Goal: Transaction & Acquisition: Download file/media

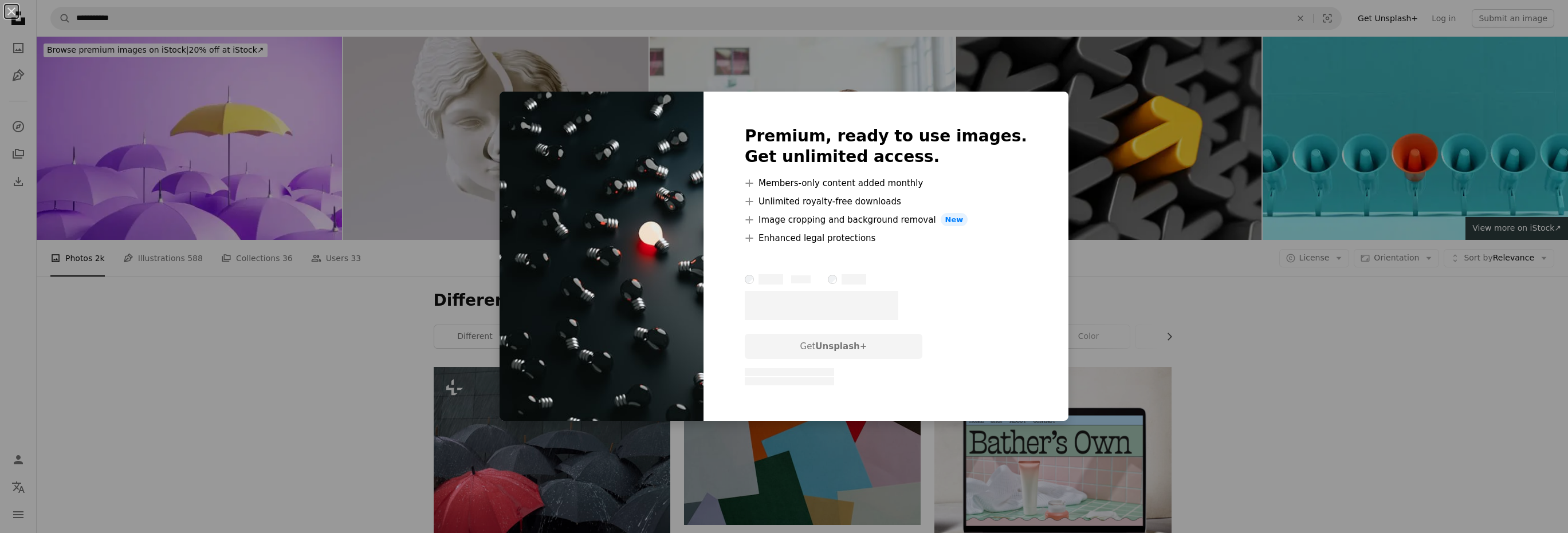
scroll to position [802, 0]
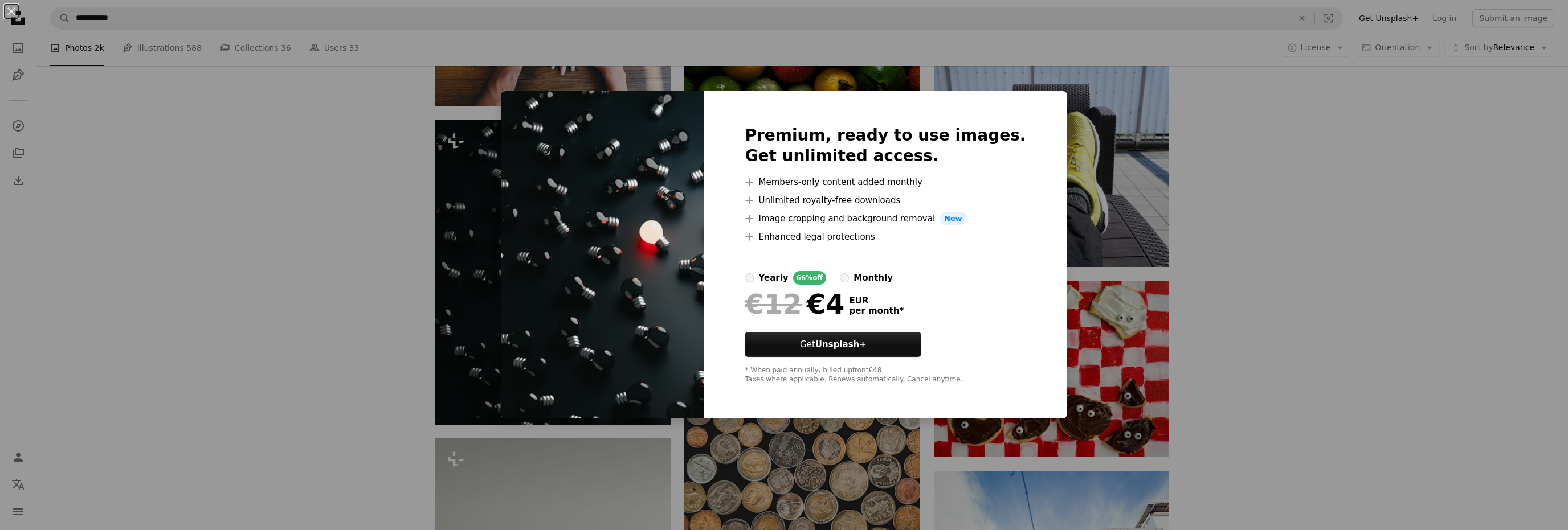
click at [212, 271] on div "An X shape Premium, ready to use images. Get unlimited access. A plus sign Memb…" at bounding box center [784, 265] width 1568 height 530
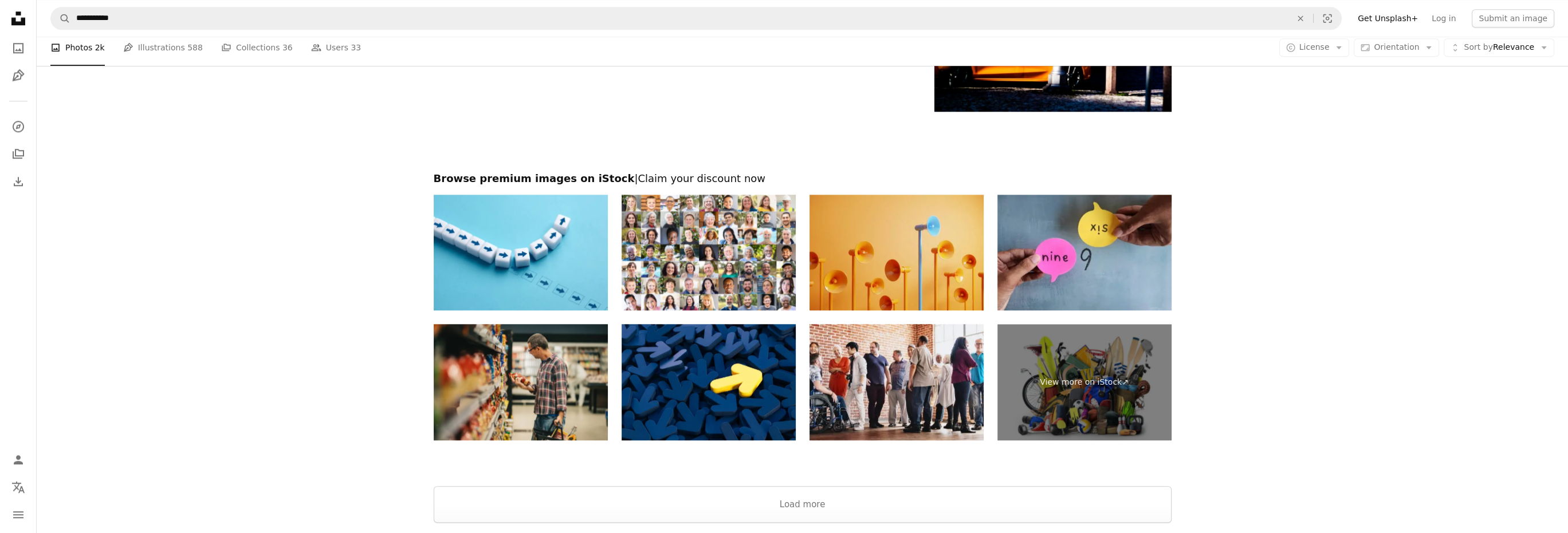
scroll to position [2062, 0]
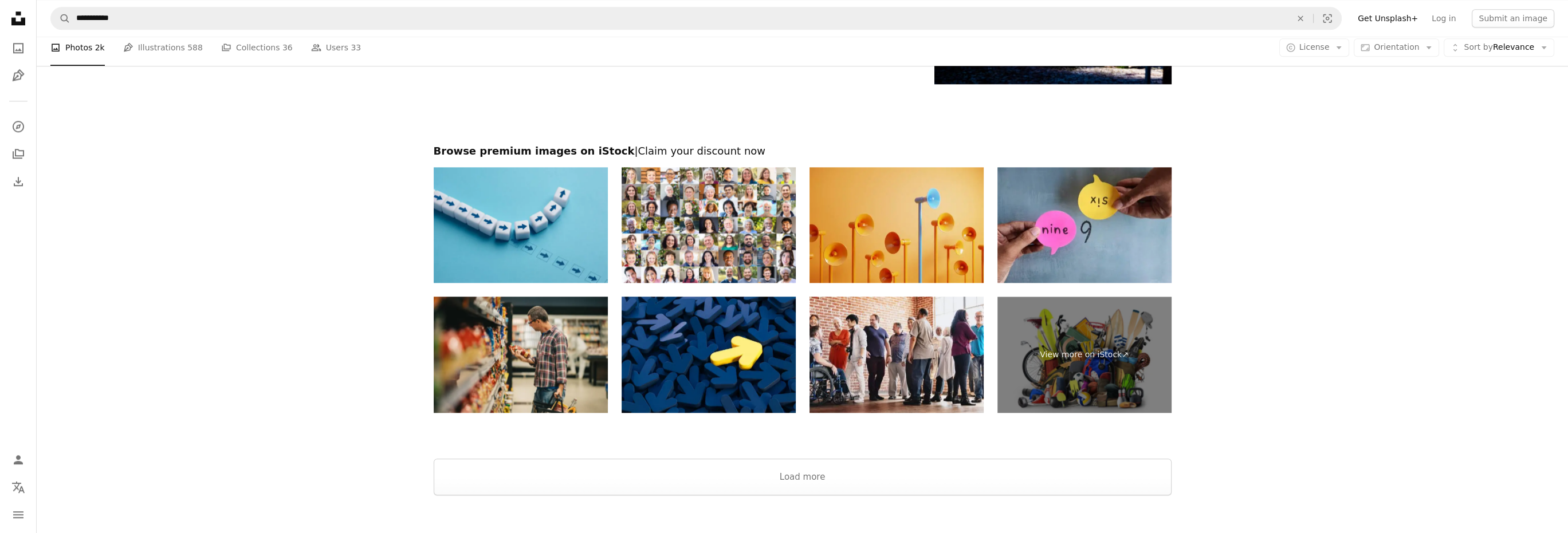
click at [580, 254] on img at bounding box center [520, 225] width 174 height 116
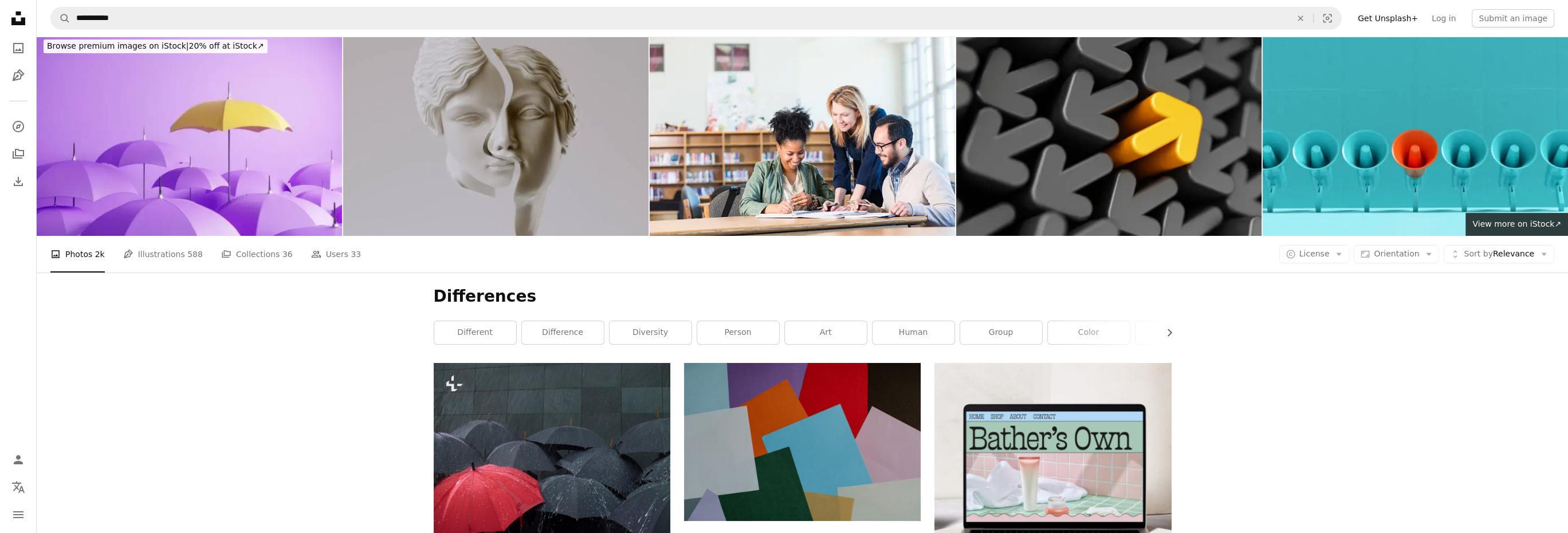
scroll to position [0, 0]
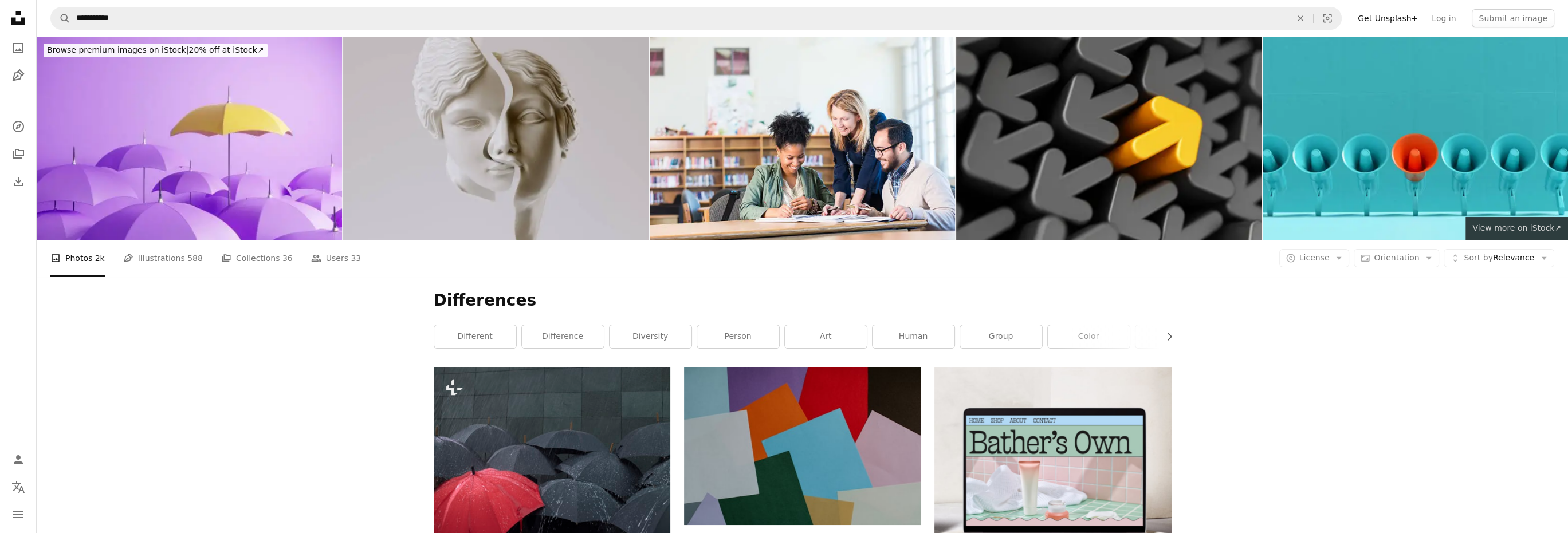
click at [1514, 234] on link "View more ↗ View more on iStock ↗" at bounding box center [1517, 229] width 102 height 23
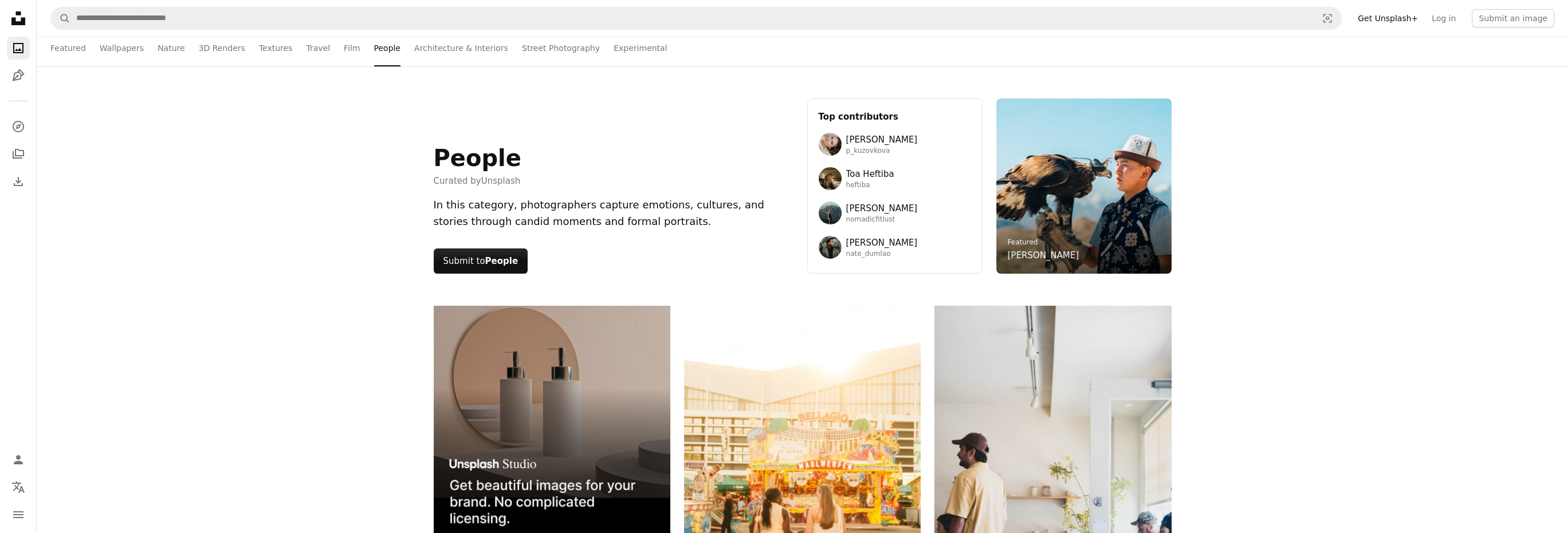
click at [85, 53] on div "Featured Featured Wallpapers Nature 3D Renders Textures Travel Film People Arch…" at bounding box center [802, 48] width 1504 height 37
click at [73, 50] on link "Featured" at bounding box center [68, 48] width 36 height 37
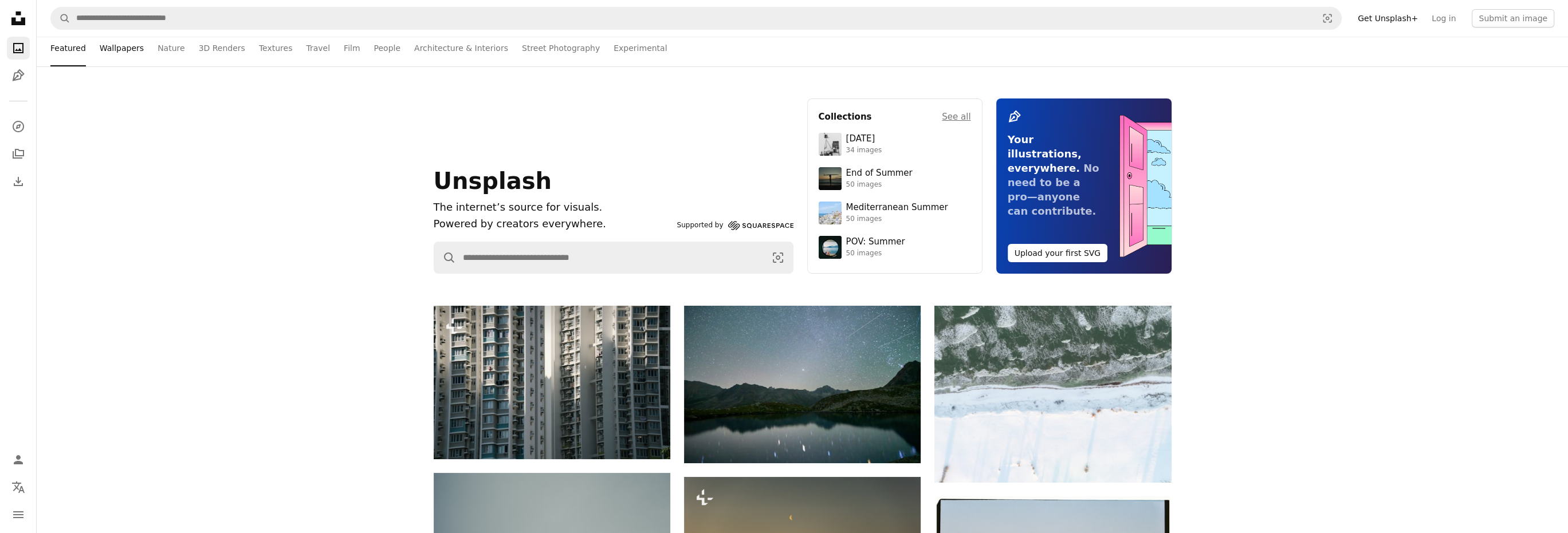
click at [136, 51] on link "Wallpapers" at bounding box center [122, 48] width 44 height 37
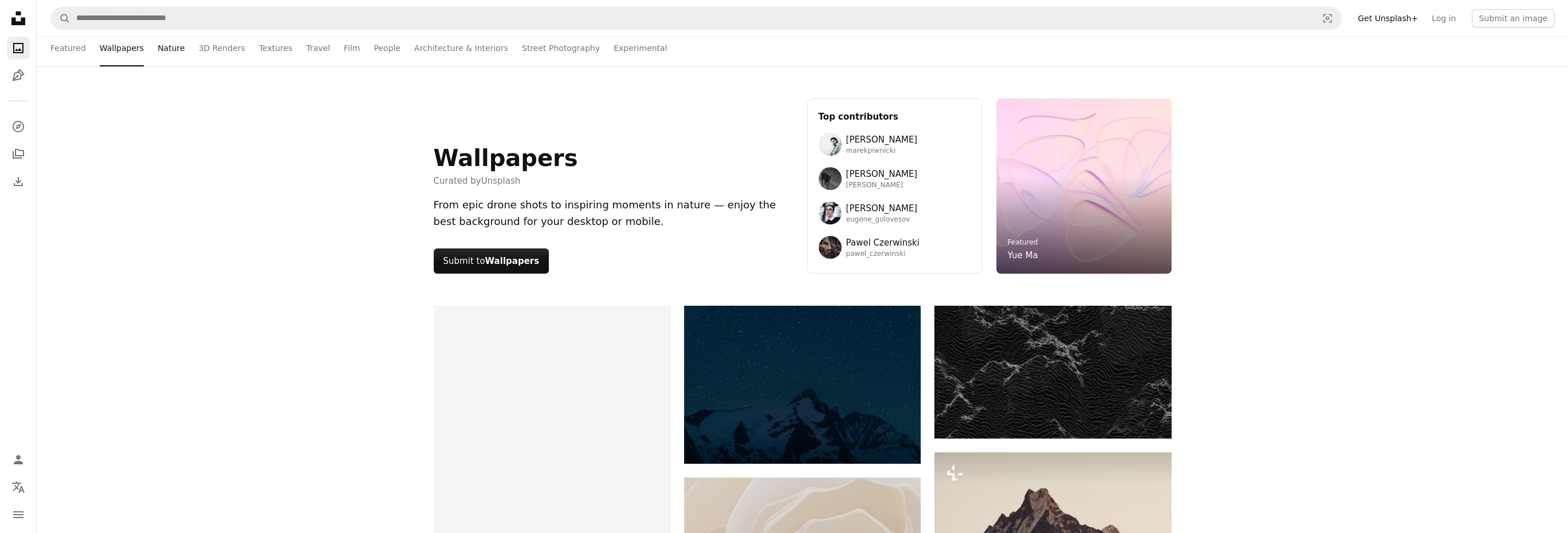
click at [174, 50] on link "Nature" at bounding box center [171, 48] width 27 height 37
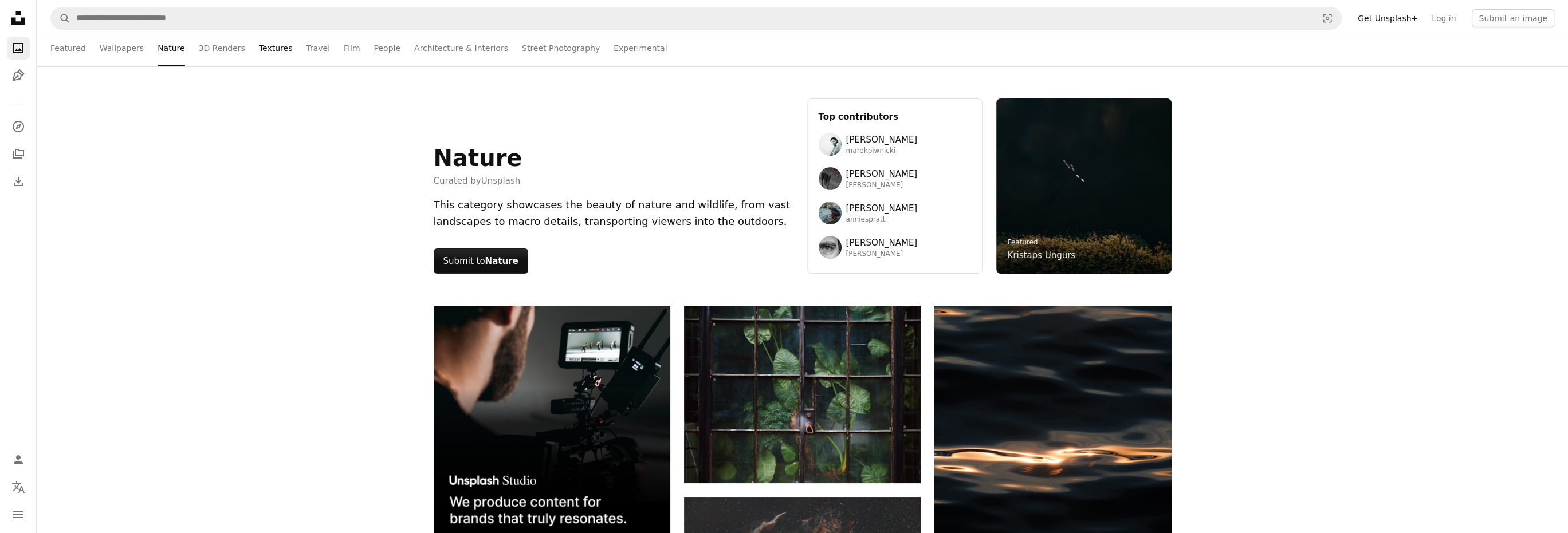
click at [259, 48] on link "Textures" at bounding box center [275, 48] width 34 height 37
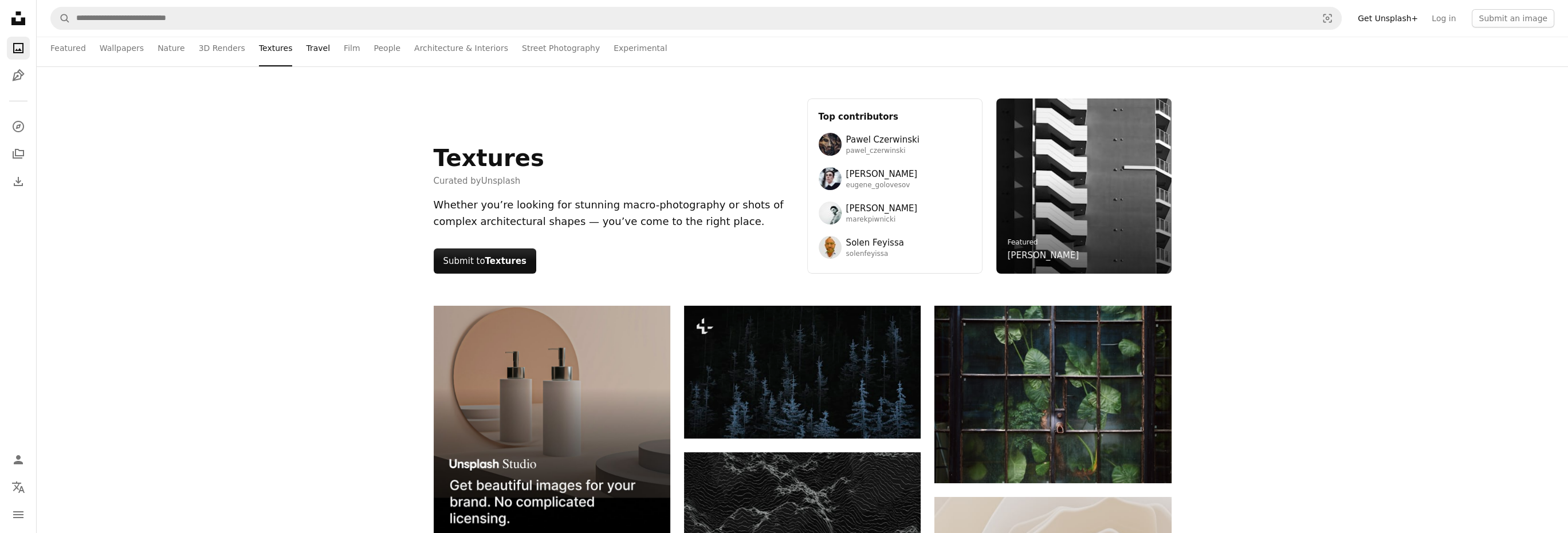
click at [306, 48] on link "Travel" at bounding box center [318, 48] width 24 height 37
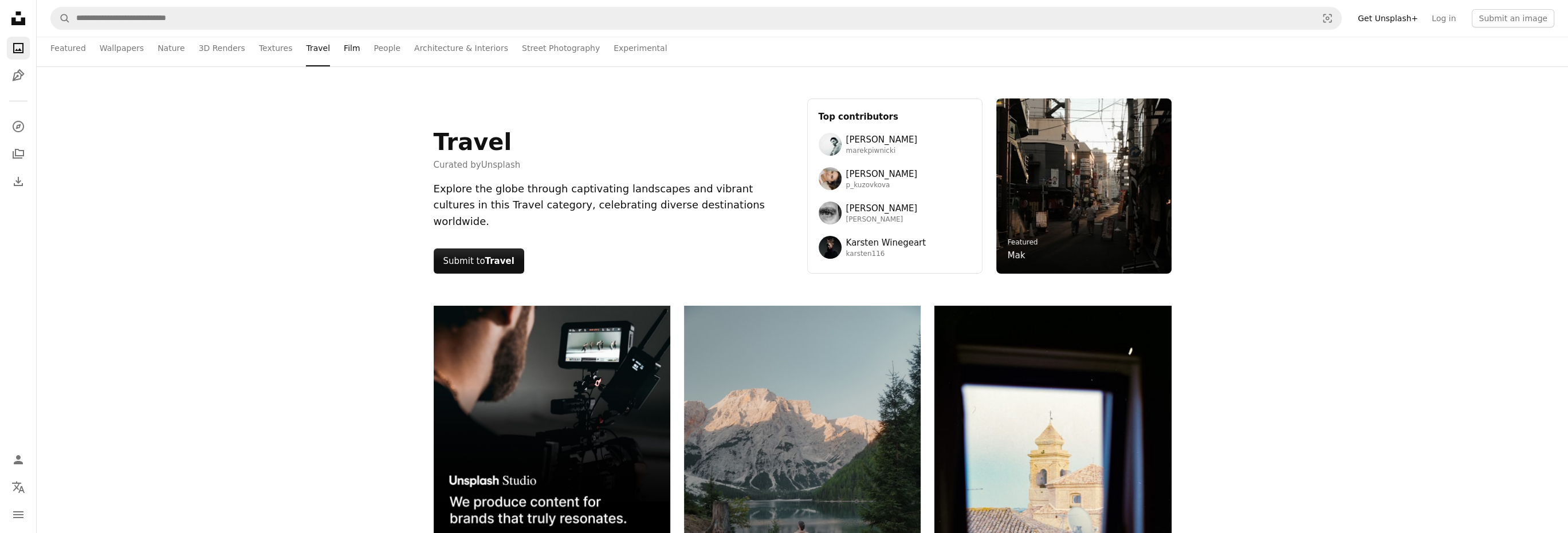
click at [344, 50] on link "Film" at bounding box center [351, 48] width 16 height 37
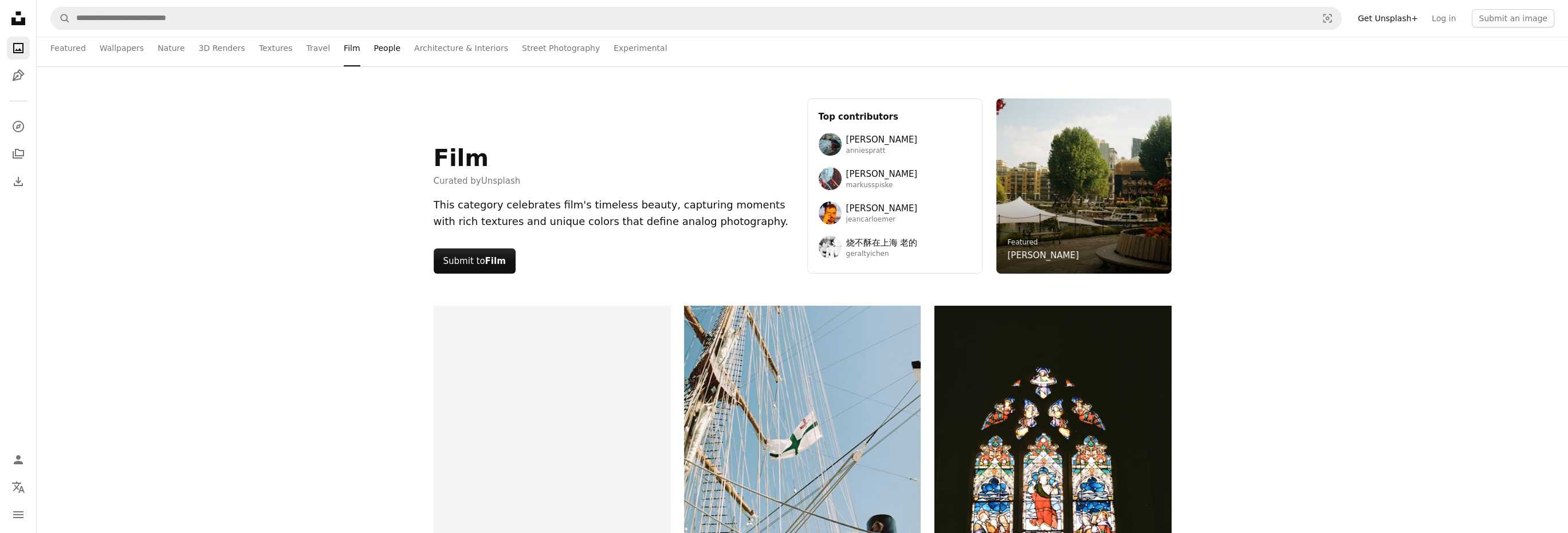
click at [374, 54] on link "People" at bounding box center [387, 48] width 27 height 37
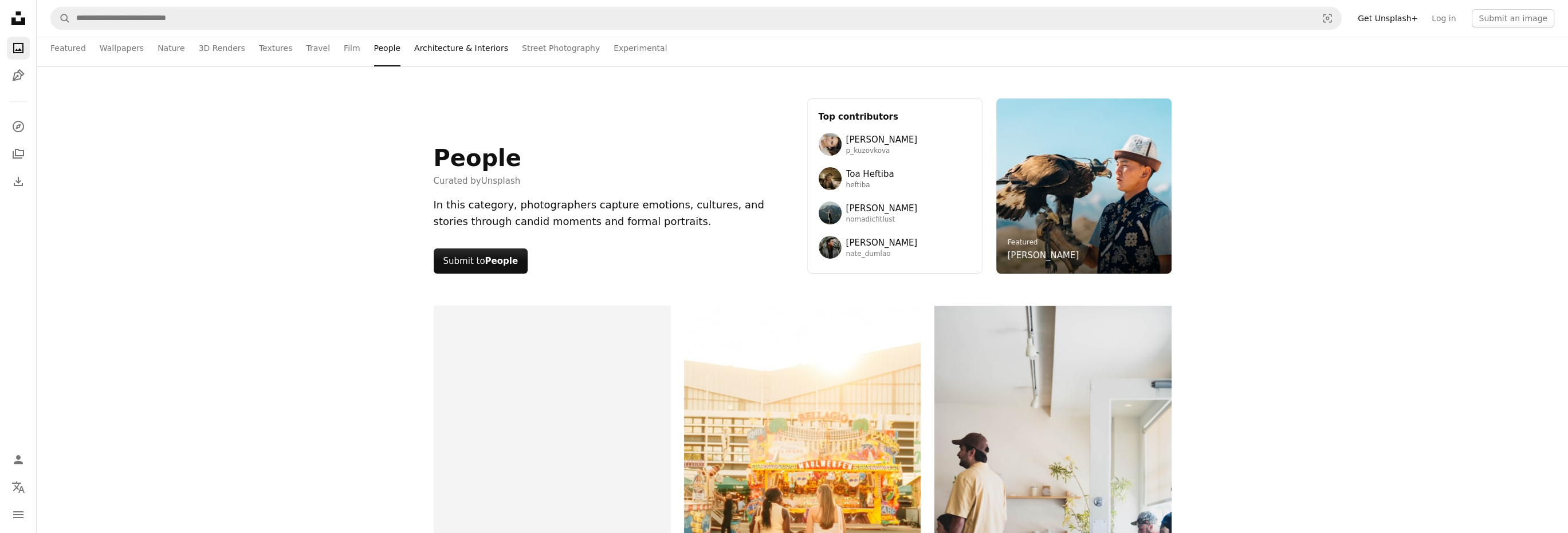
click at [442, 54] on link "Architecture & Interiors" at bounding box center [461, 48] width 94 height 37
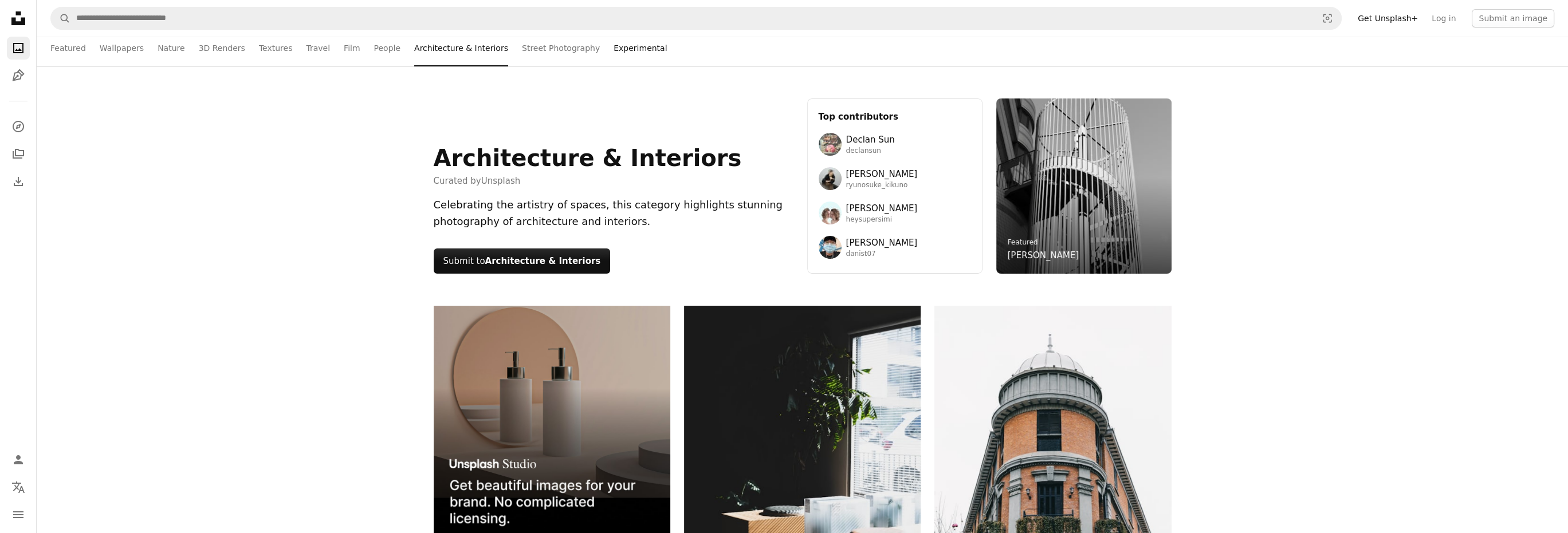
click at [613, 45] on link "Experimental" at bounding box center [639, 48] width 53 height 37
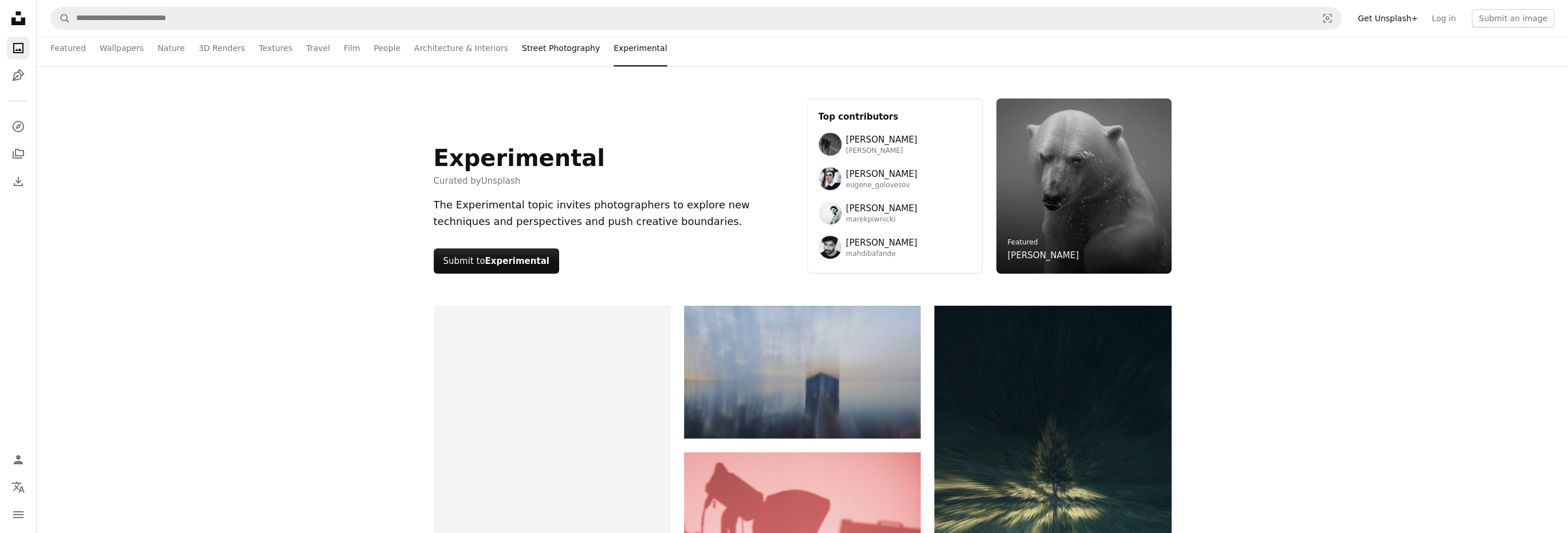
click at [547, 40] on link "Street Photography" at bounding box center [561, 48] width 78 height 37
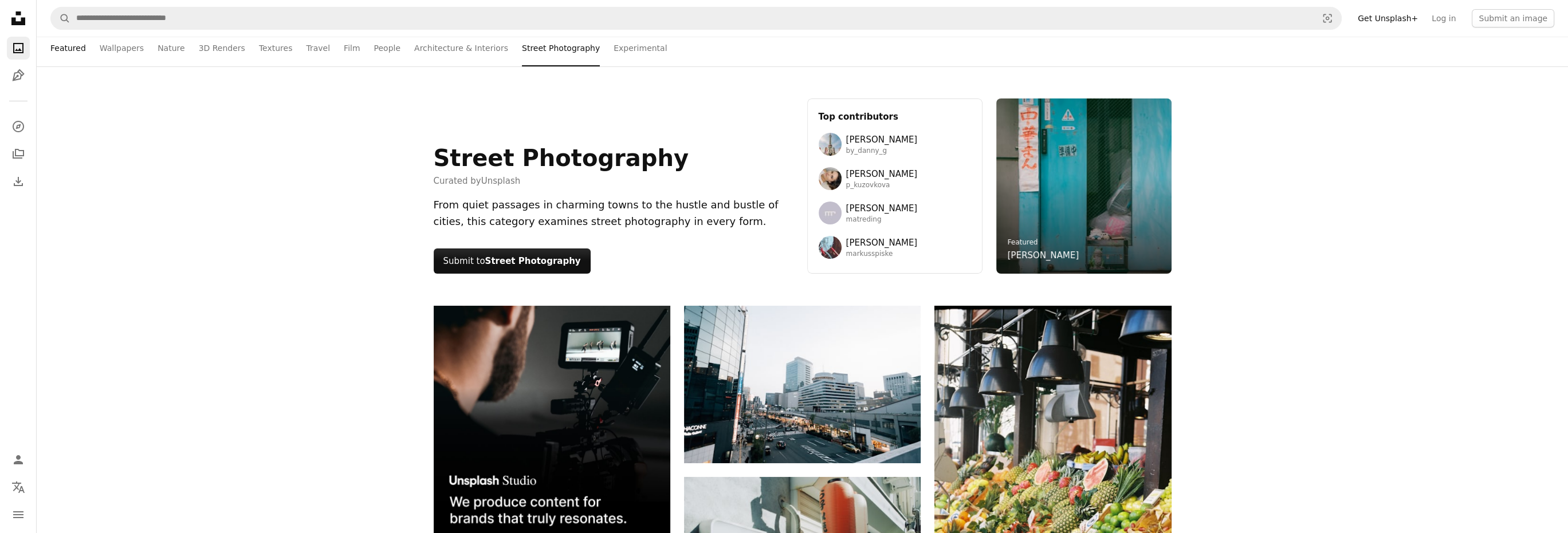
click at [57, 52] on link "Featured" at bounding box center [68, 48] width 36 height 37
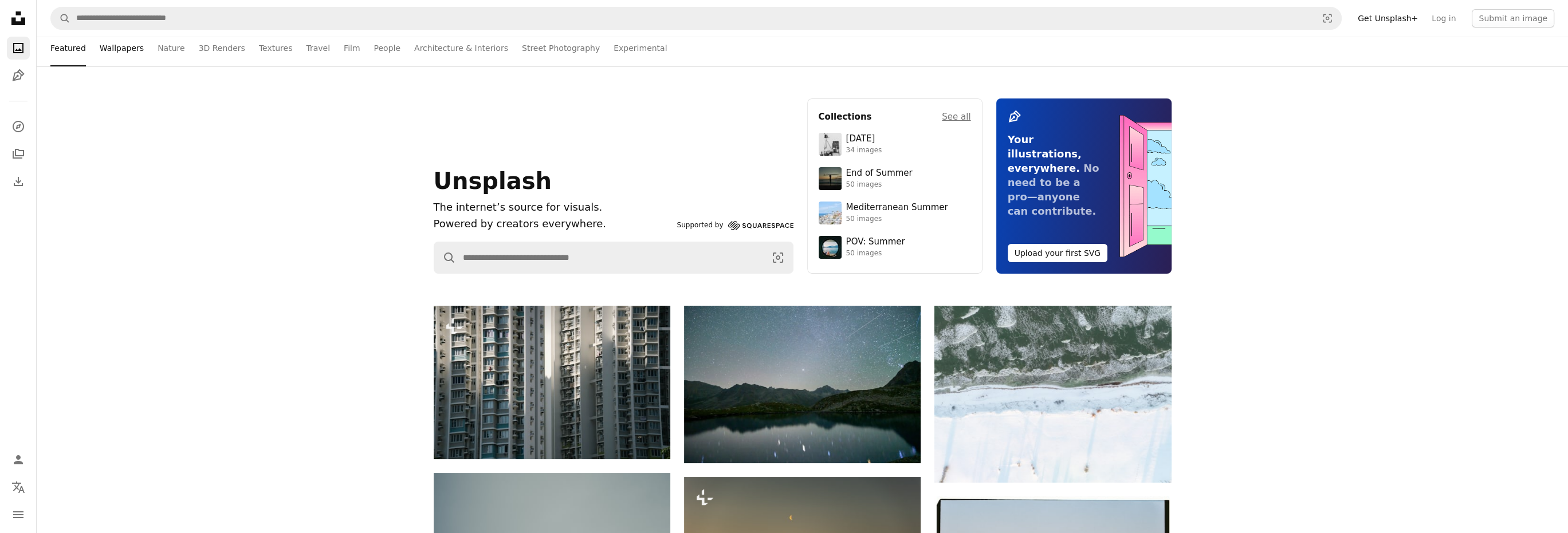
click at [125, 50] on link "Wallpapers" at bounding box center [122, 48] width 44 height 37
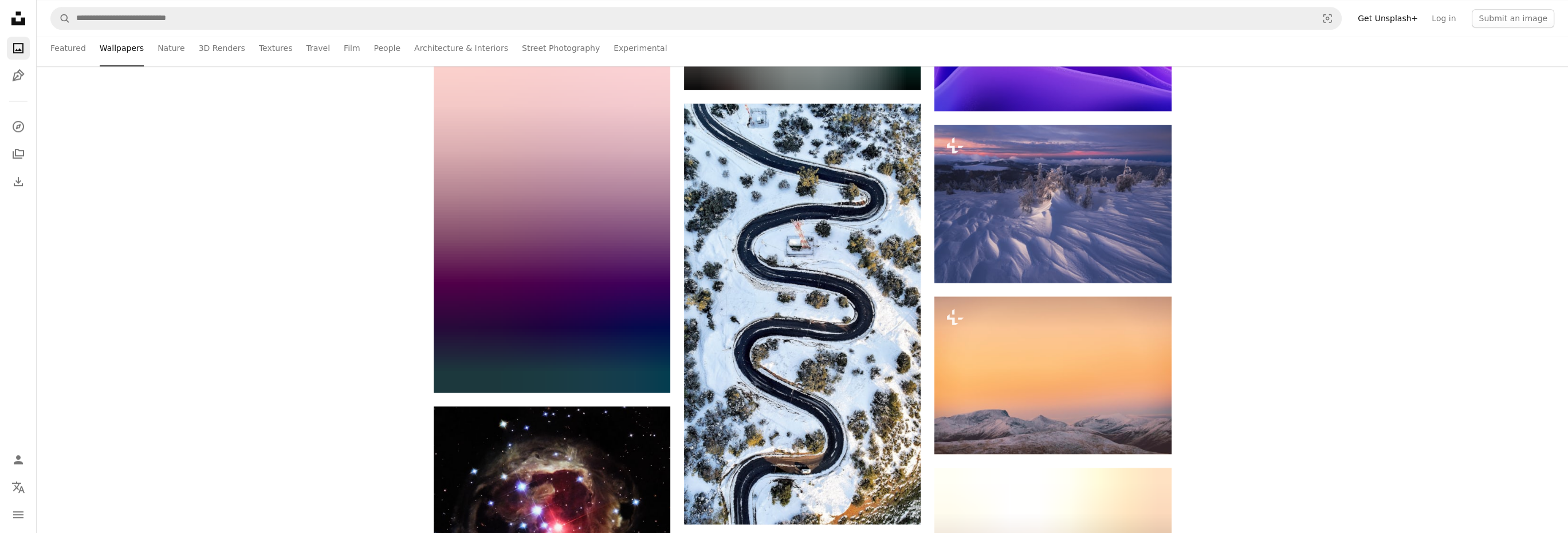
scroll to position [80152, 0]
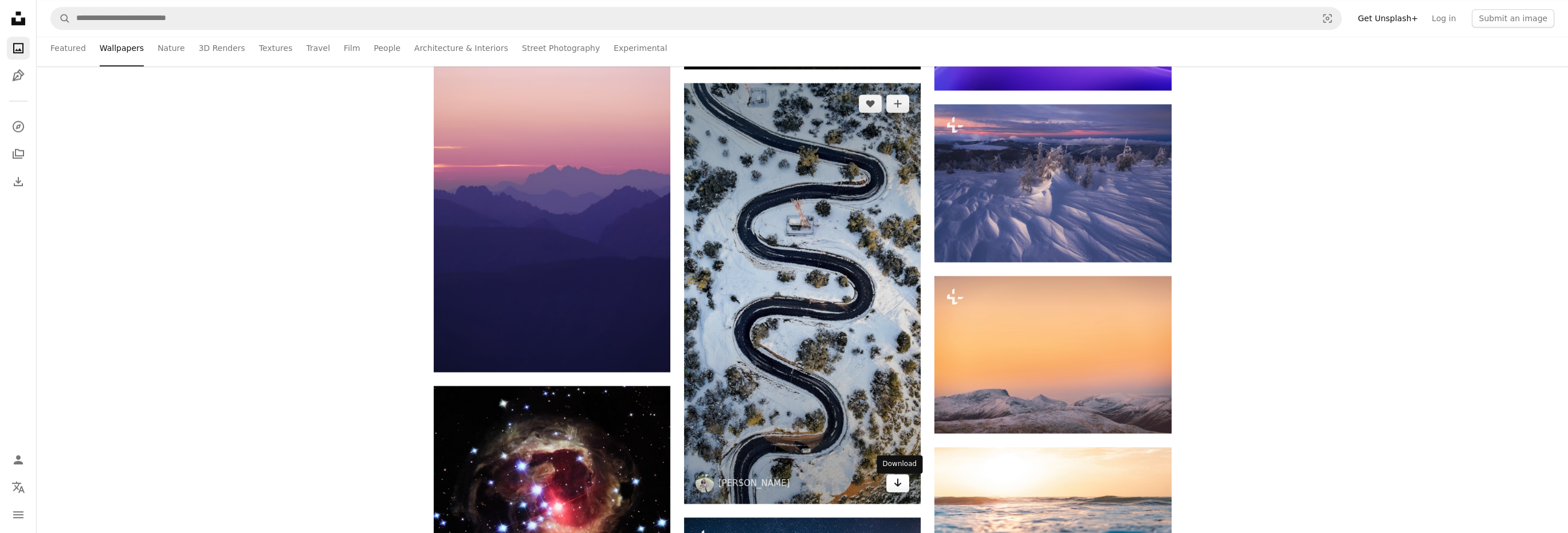
click at [891, 492] on link "Arrow pointing down" at bounding box center [898, 483] width 23 height 18
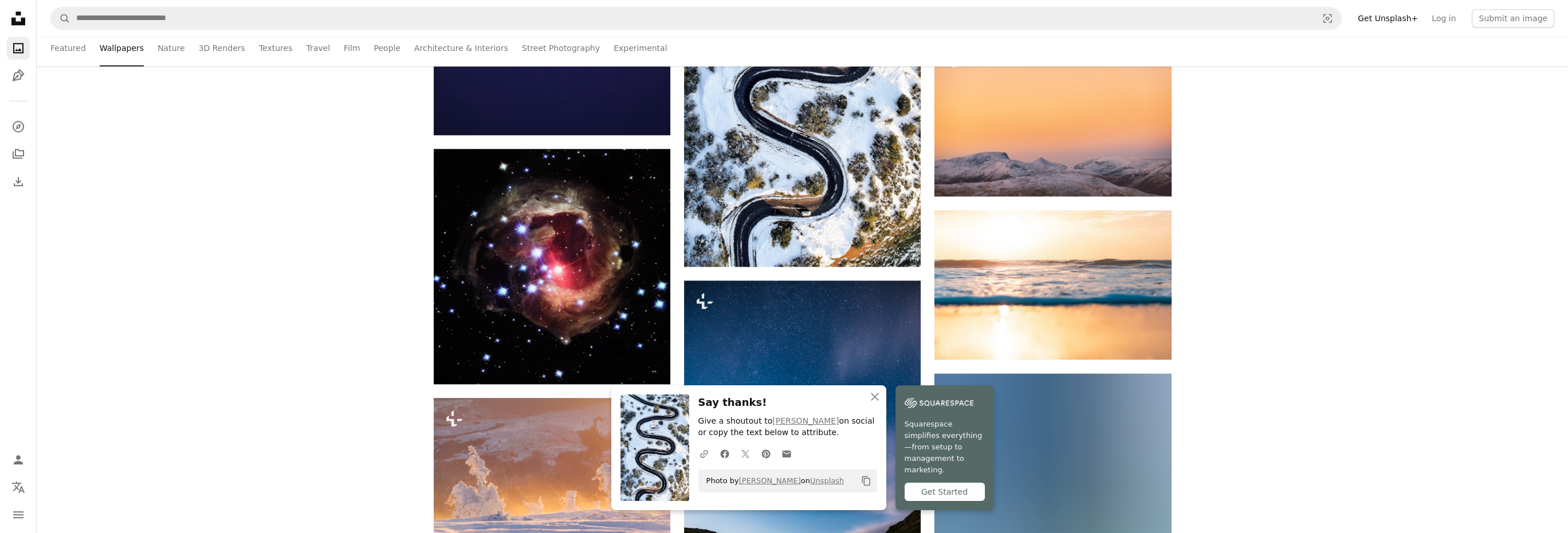
scroll to position [80490, 0]
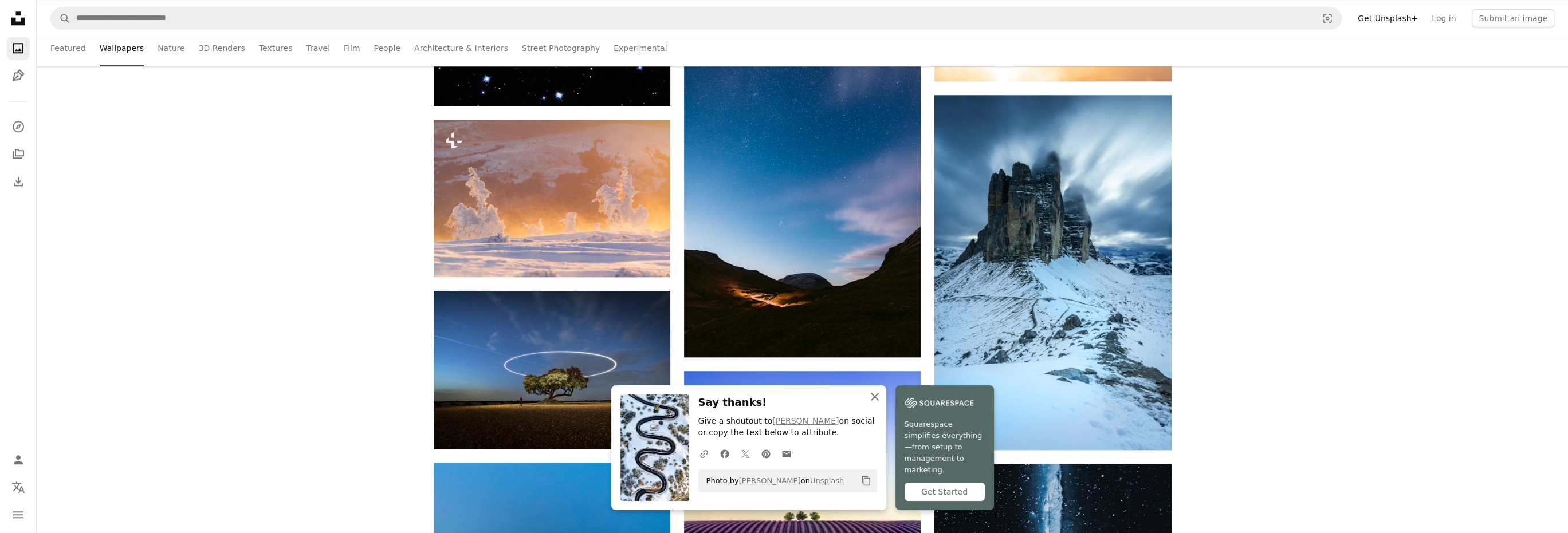
click at [869, 404] on icon "An X shape" at bounding box center [875, 397] width 14 height 14
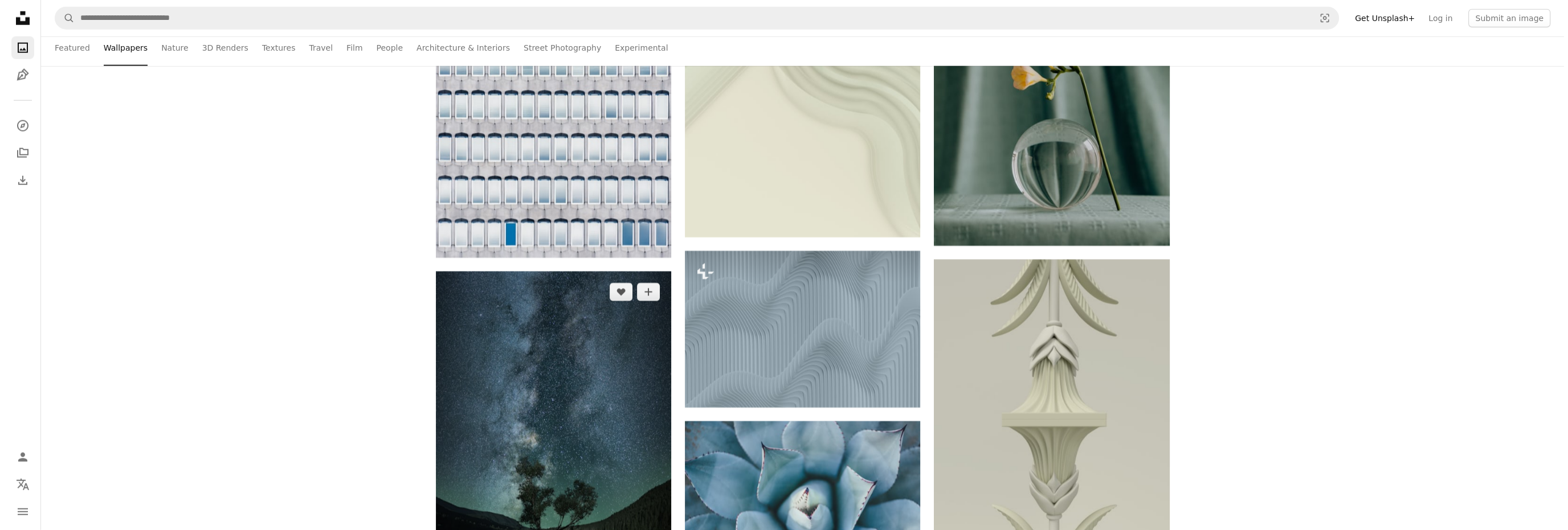
scroll to position [90980, 0]
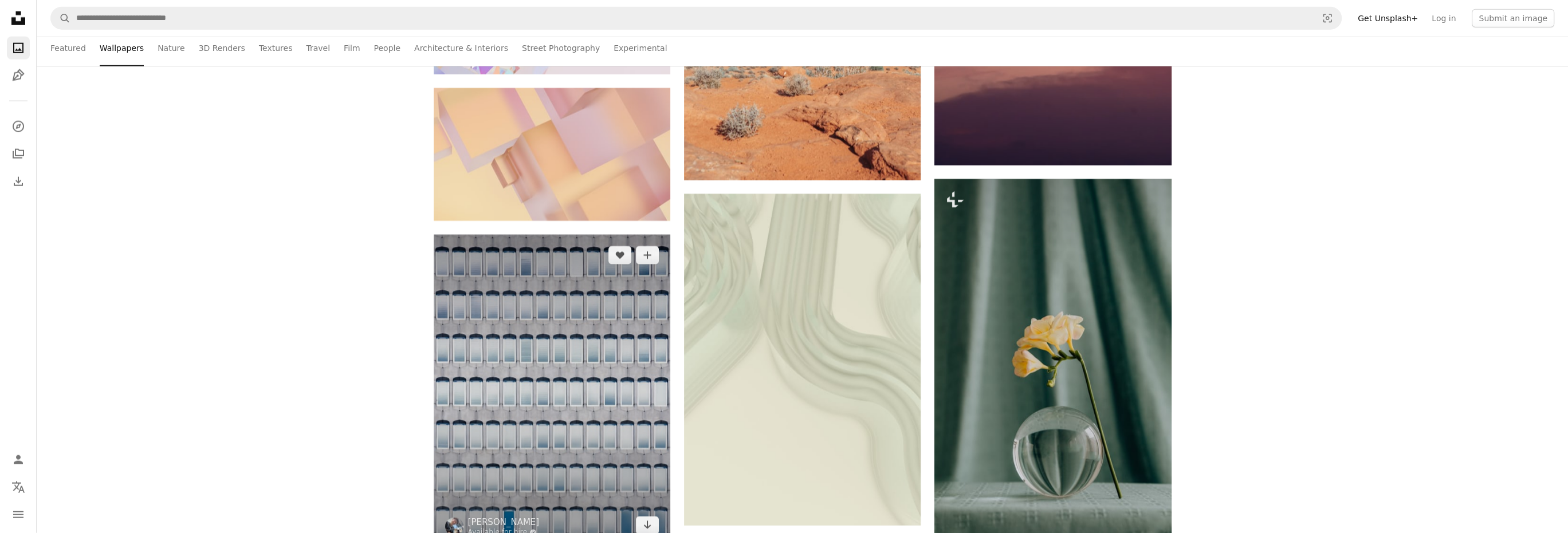
click at [561, 277] on img at bounding box center [551, 390] width 237 height 312
click at [553, 385] on img at bounding box center [551, 390] width 237 height 312
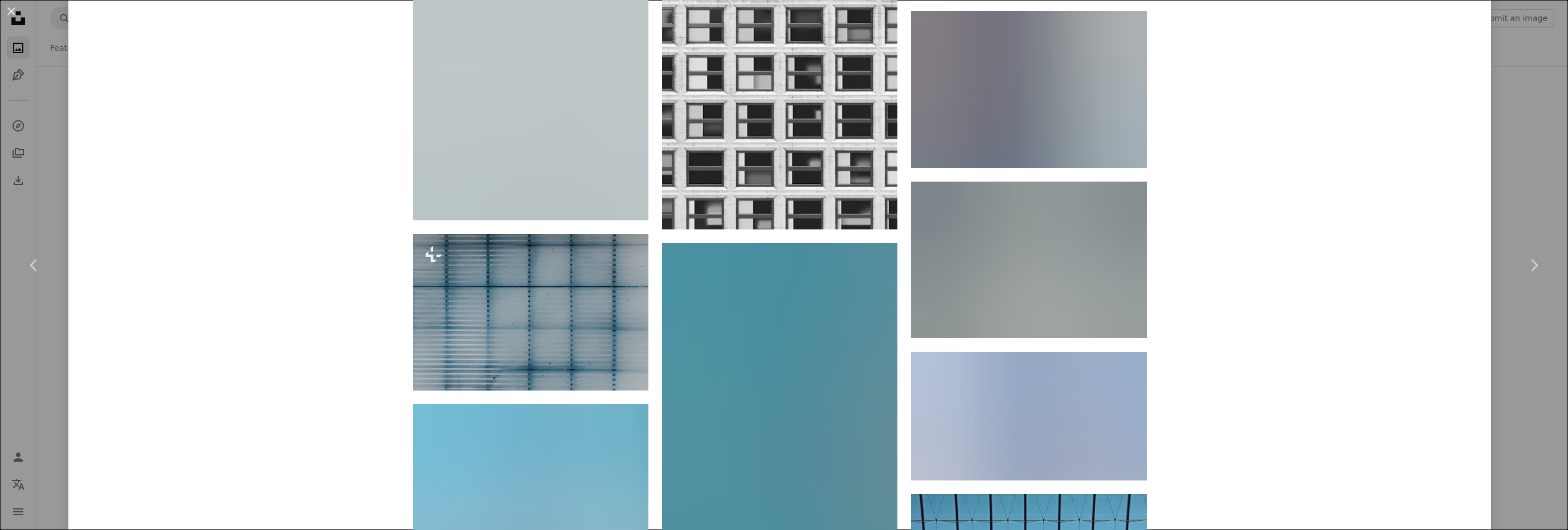
scroll to position [7119, 0]
